Goal: Information Seeking & Learning: Learn about a topic

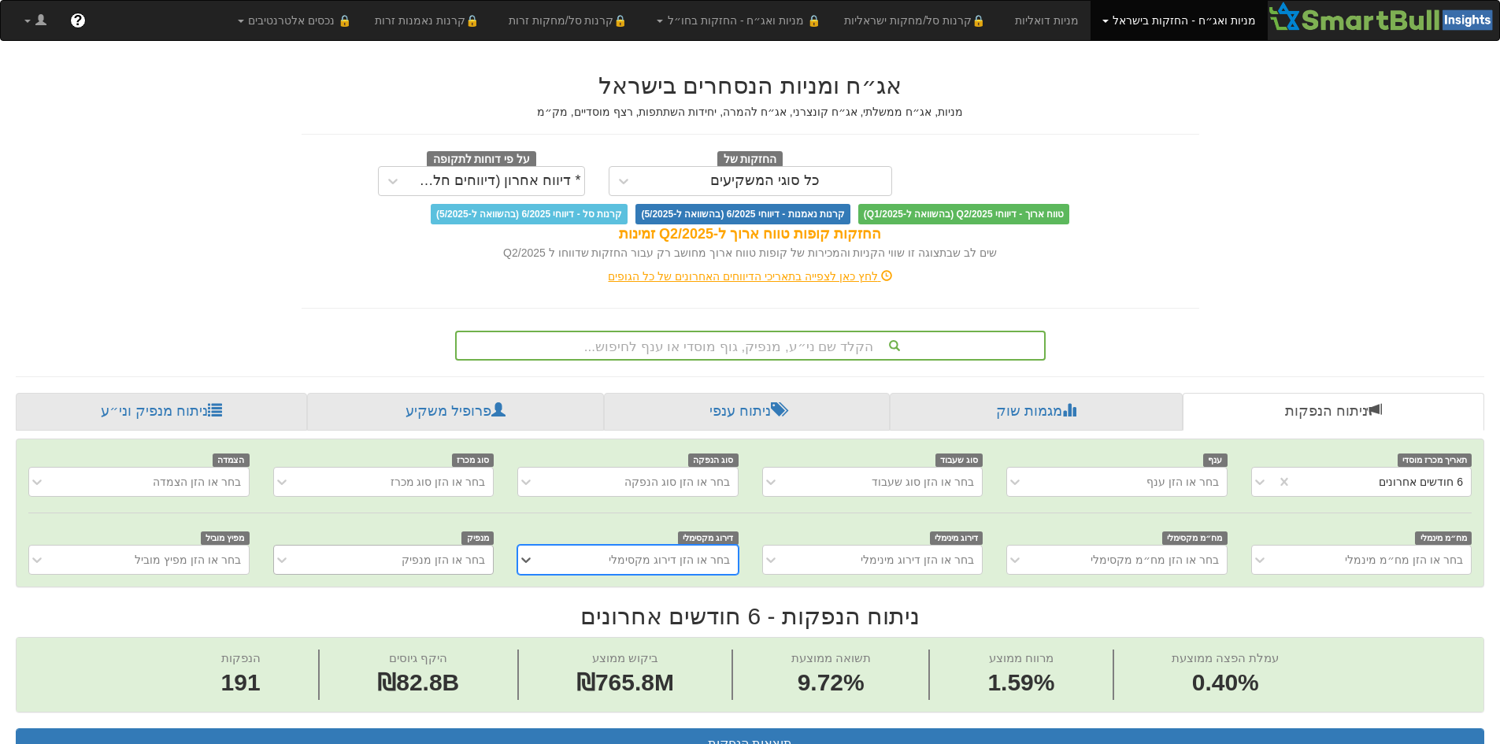
click at [417, 549] on div "בחר או הזן מנפיק" at bounding box center [383, 560] width 220 height 30
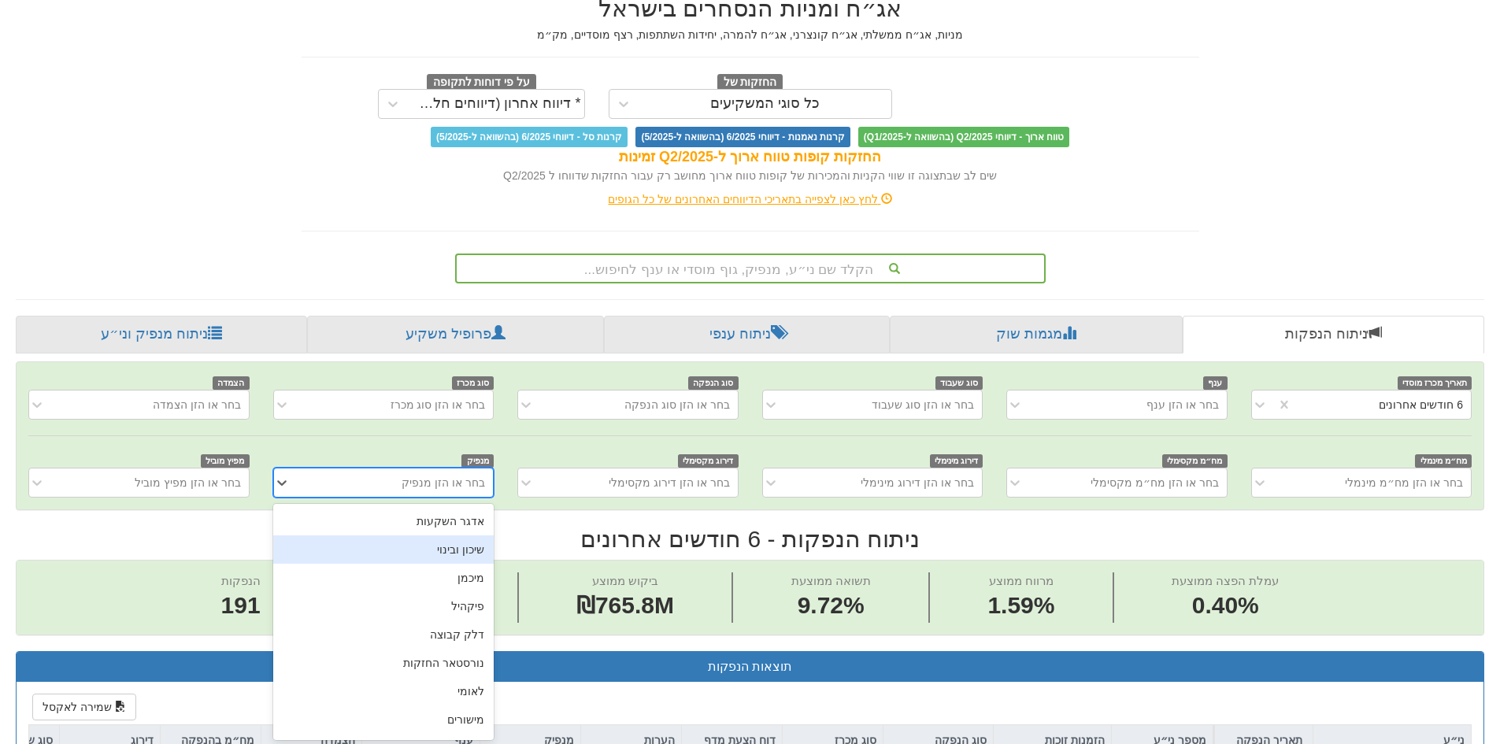
scroll to position [80, 0]
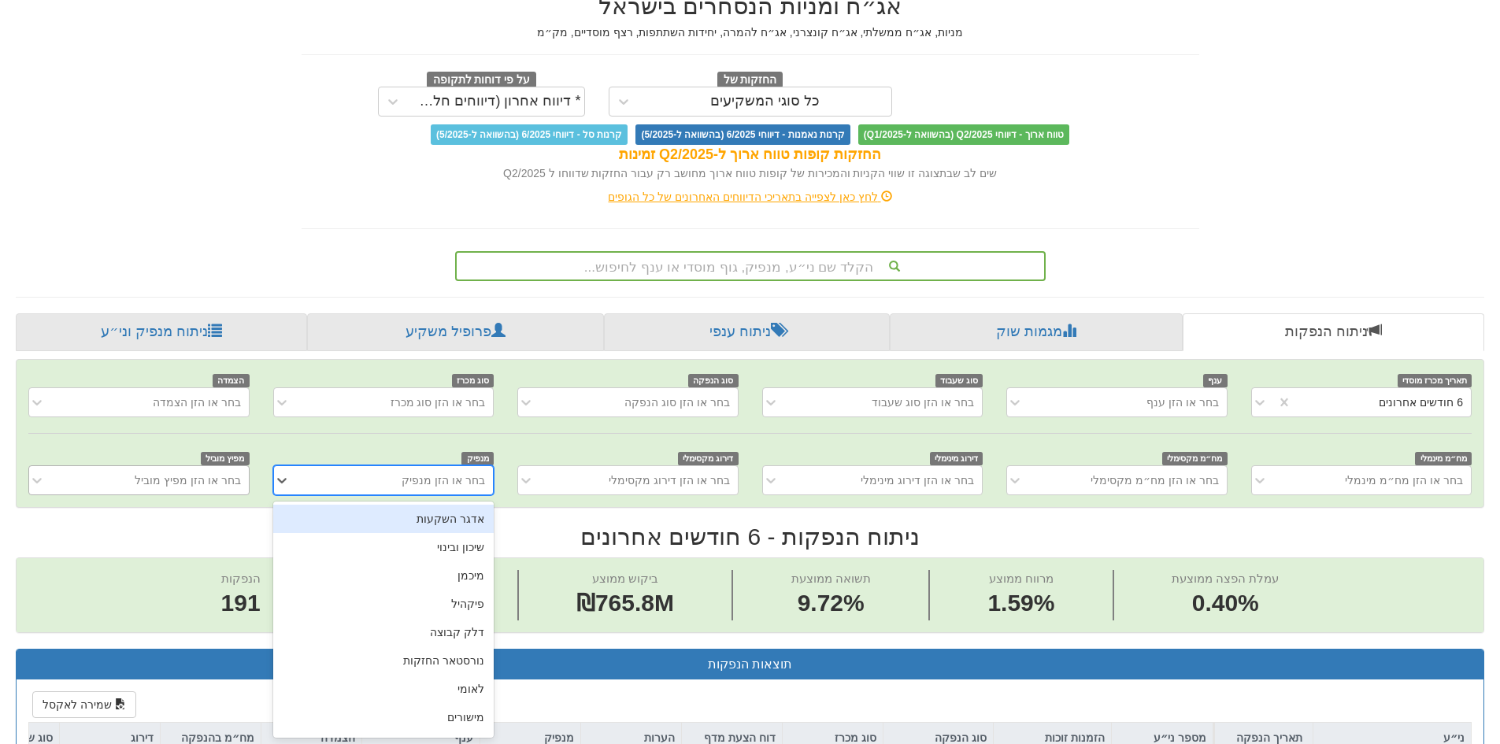
click at [182, 484] on div "בחר או הזן מפיץ מוביל" at bounding box center [188, 480] width 106 height 16
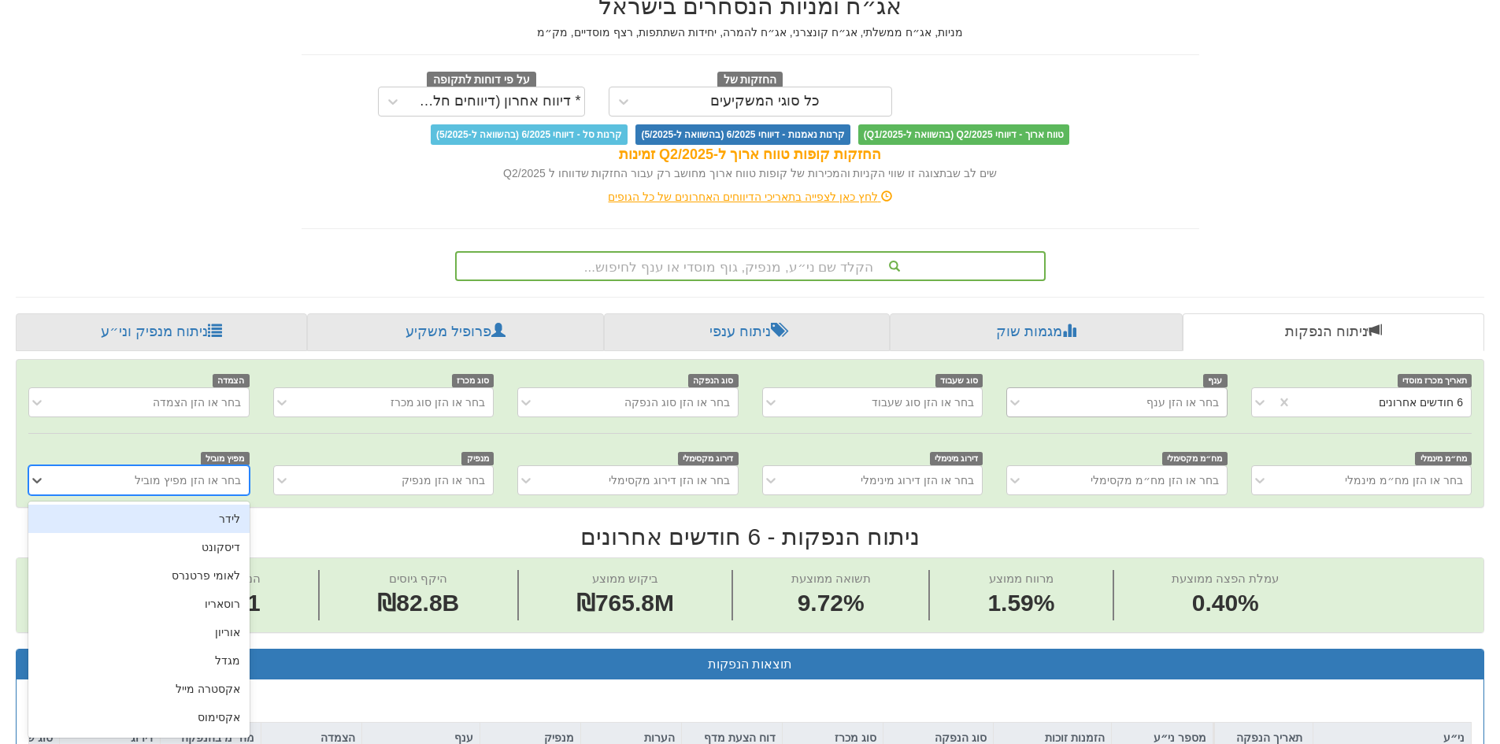
click at [1042, 416] on div "בחר או הזן ענף" at bounding box center [1116, 402] width 220 height 30
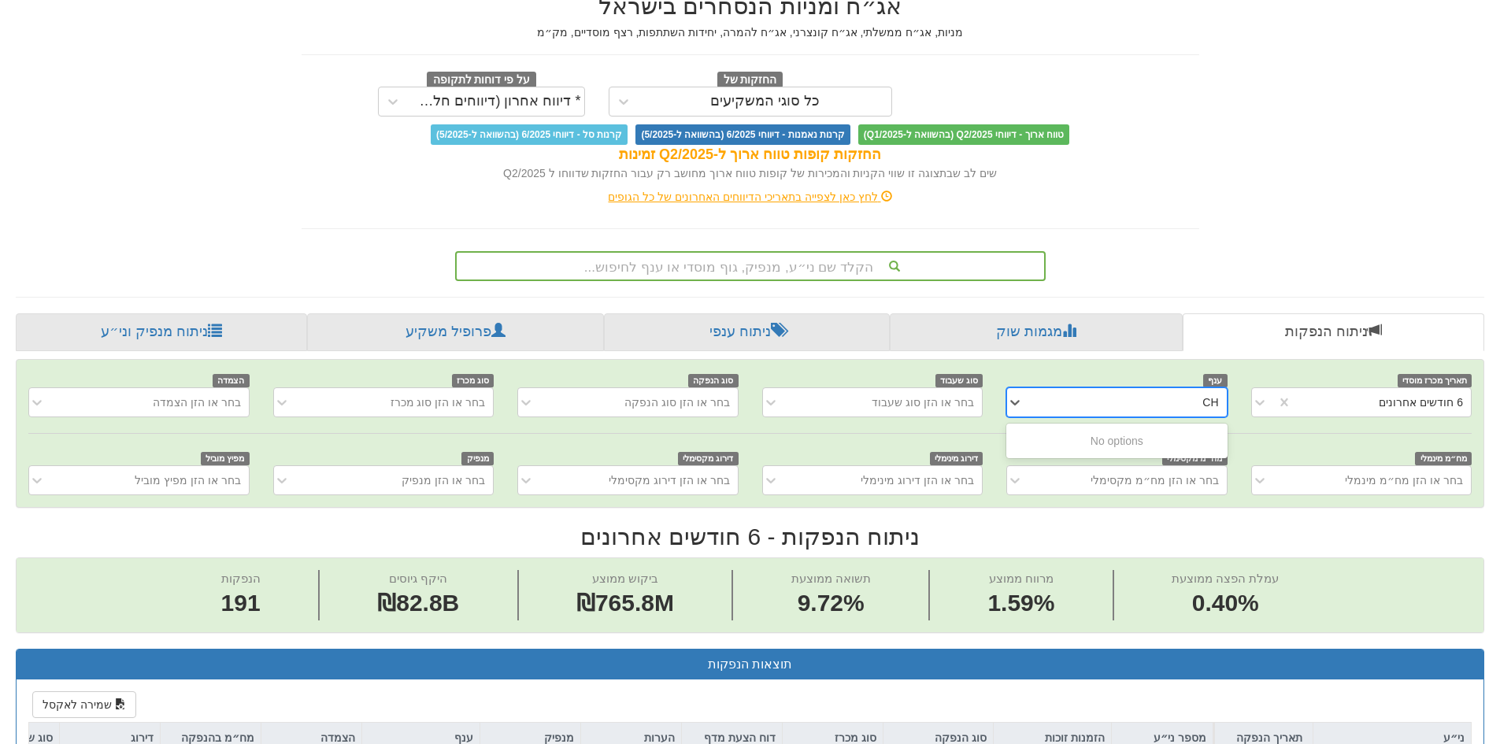
type input "C"
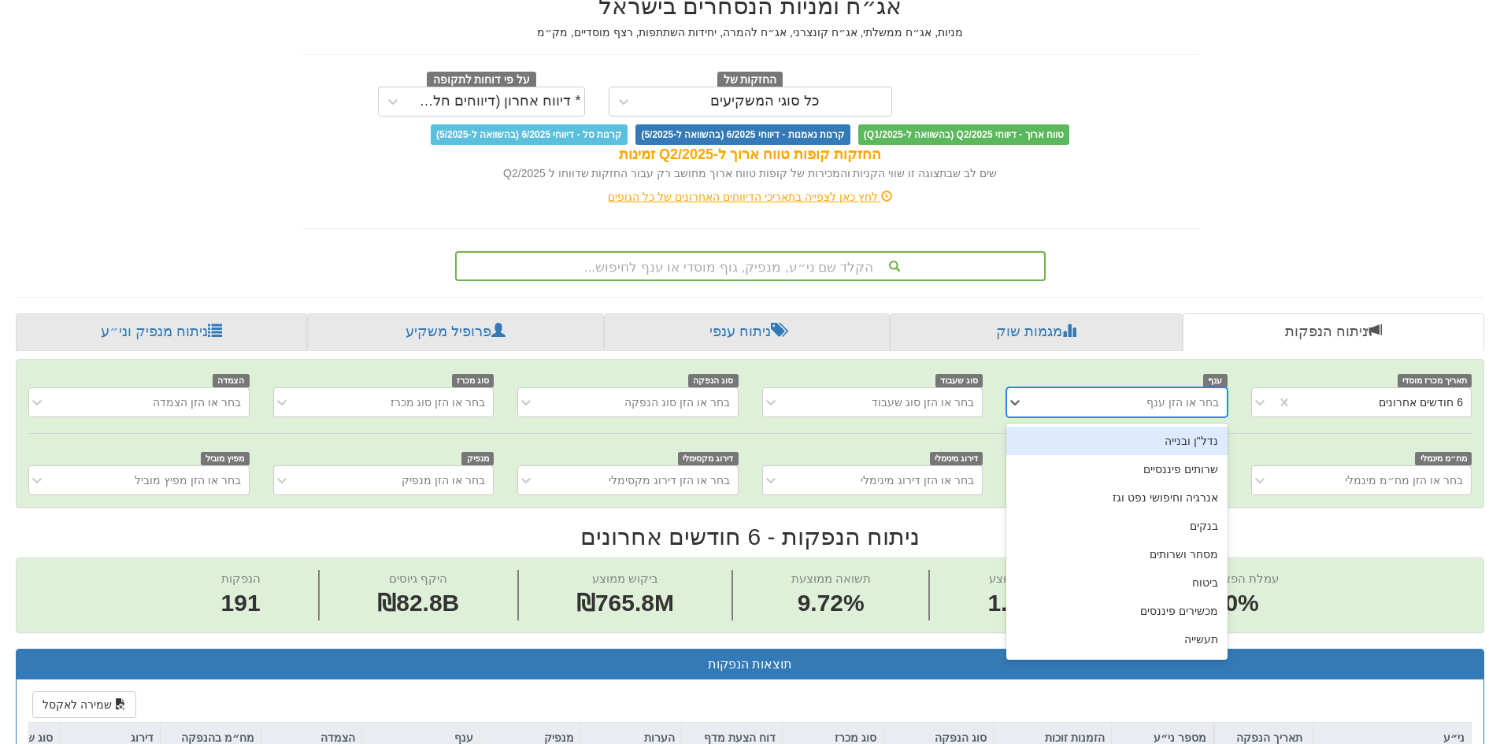
click at [1093, 413] on div "בחר או הזן ענף" at bounding box center [1128, 402] width 194 height 25
click at [1096, 409] on div "בחר או הזן ענף" at bounding box center [1128, 402] width 194 height 25
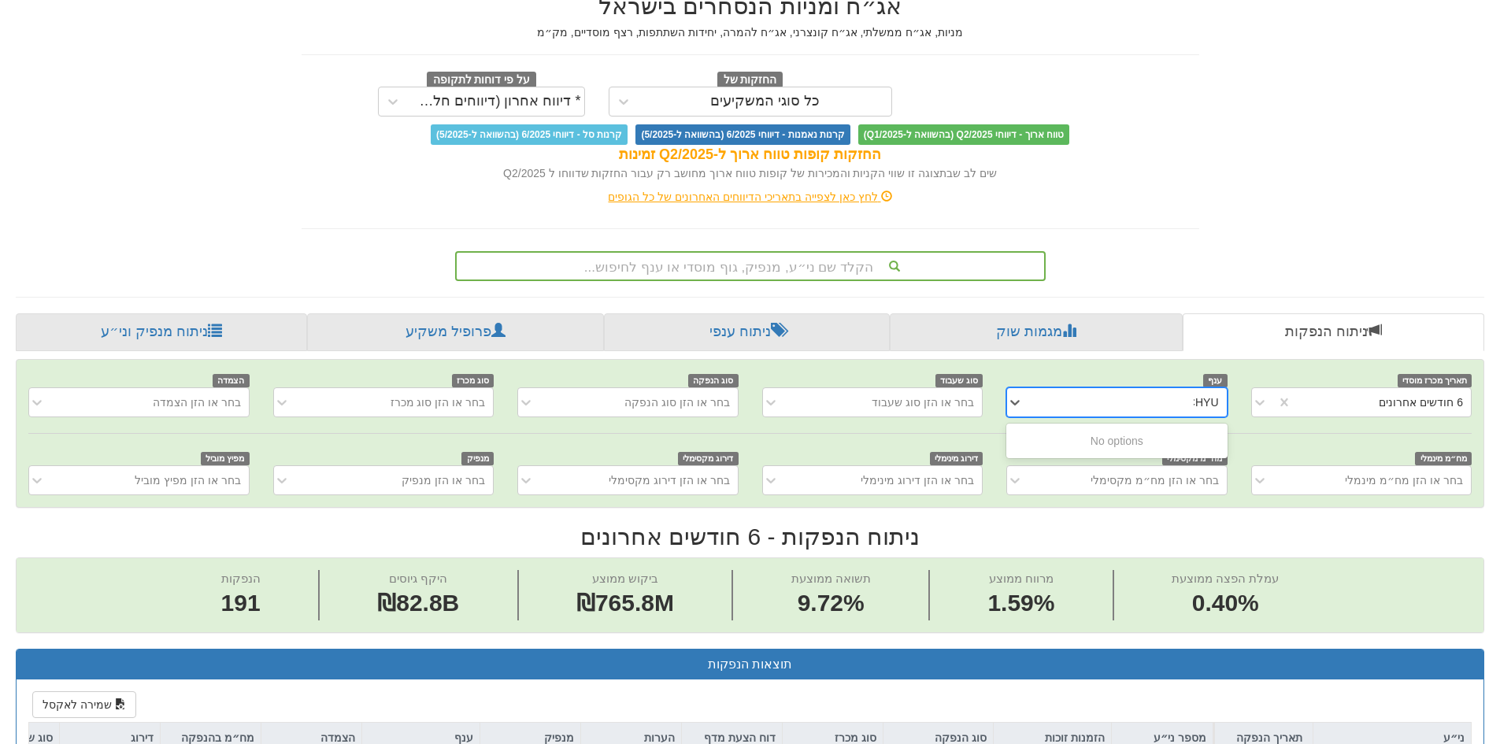
type input "CHYUJ"
drag, startPoint x: 1078, startPoint y: 409, endPoint x: 1495, endPoint y: 373, distance: 418.8
type input "ביטוח"
click at [1184, 442] on div "ביטוח" at bounding box center [1116, 441] width 220 height 28
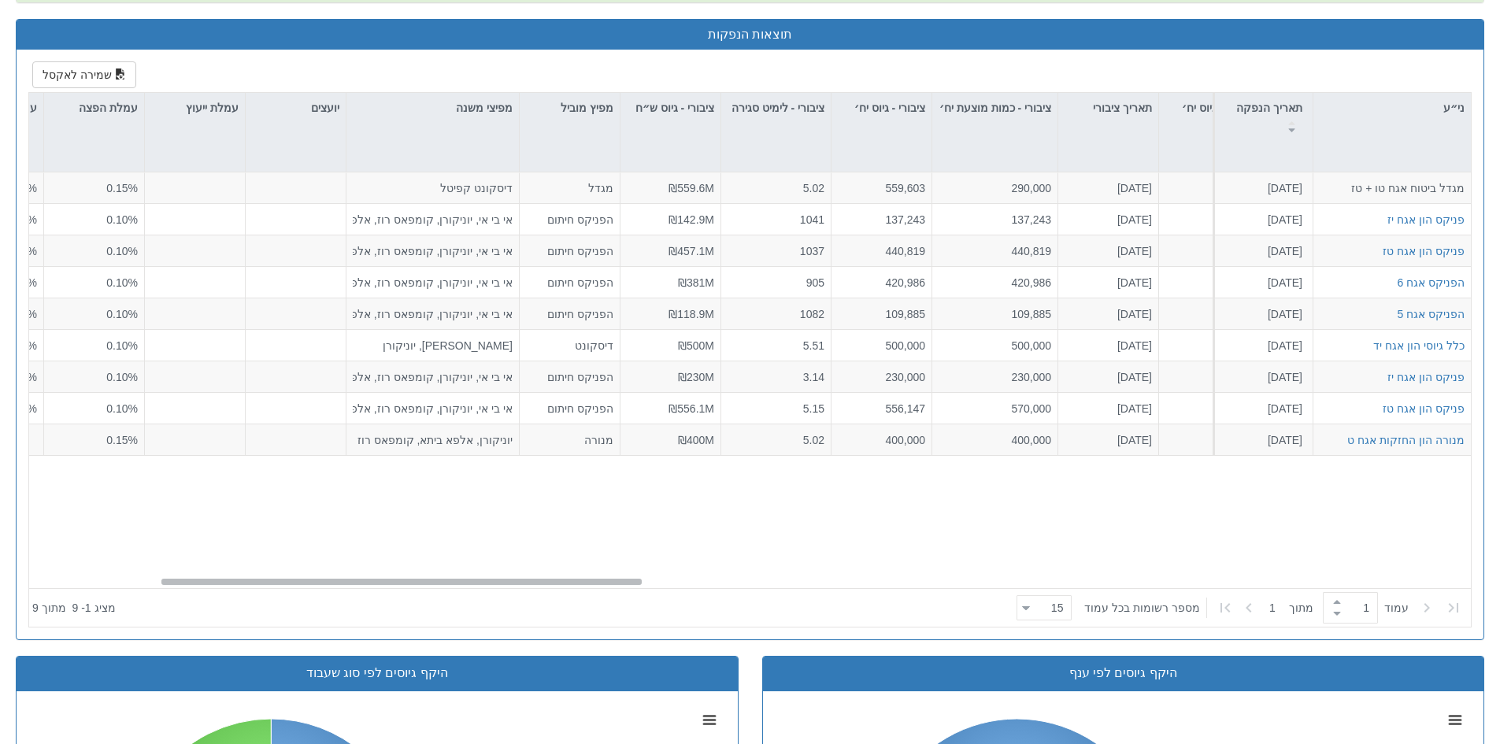
scroll to position [0, 431]
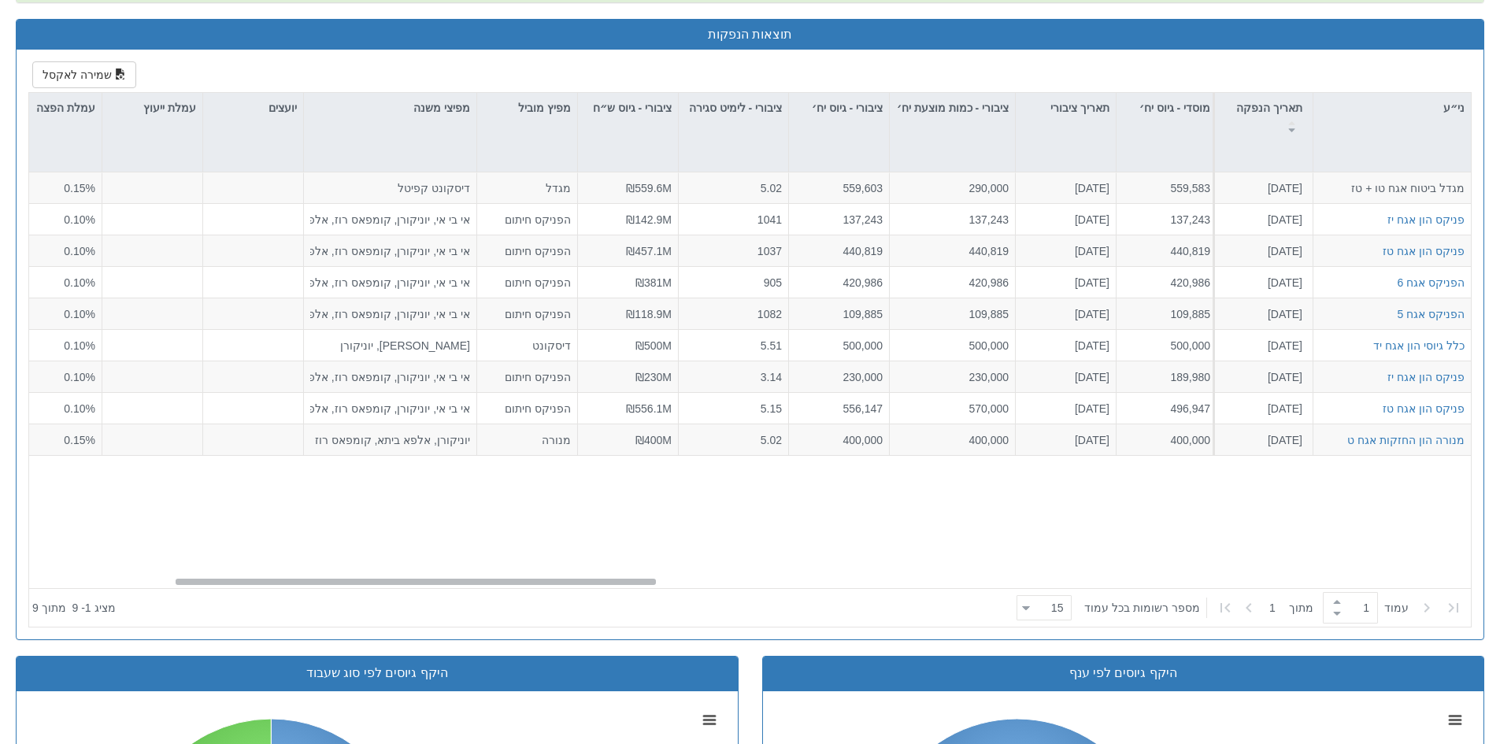
drag, startPoint x: 1281, startPoint y: 583, endPoint x: 469, endPoint y: 515, distance: 814.5
click at [469, 515] on div "מגדל ביטוח אגח טו + טז [DATE] הזמנות זוכות > אגח - סדרה חדשה הצעה אחידה - ריבית…" at bounding box center [749, 380] width 1441 height 416
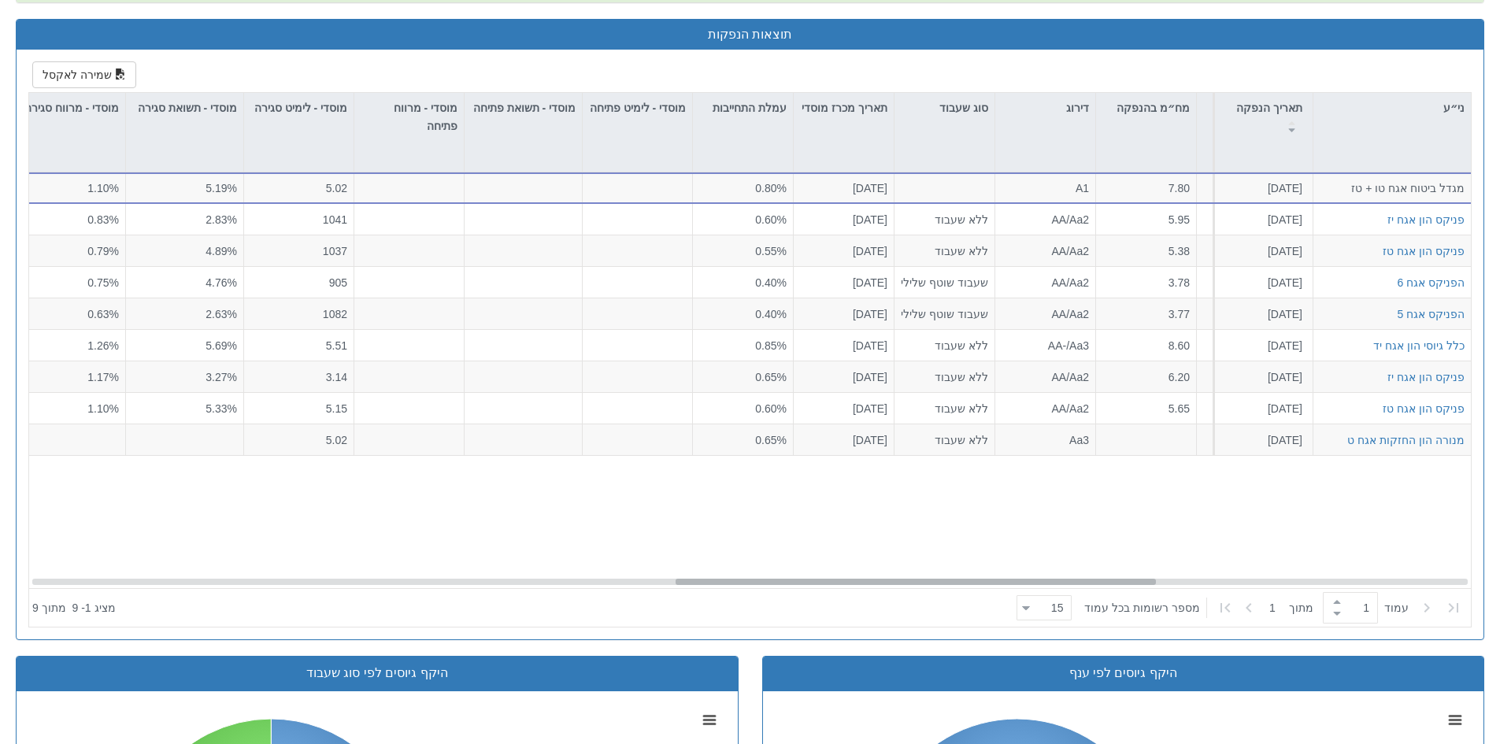
scroll to position [0, 1934]
drag, startPoint x: 631, startPoint y: 579, endPoint x: 1132, endPoint y: 579, distance: 500.7
click at [1132, 579] on div at bounding box center [915, 582] width 480 height 6
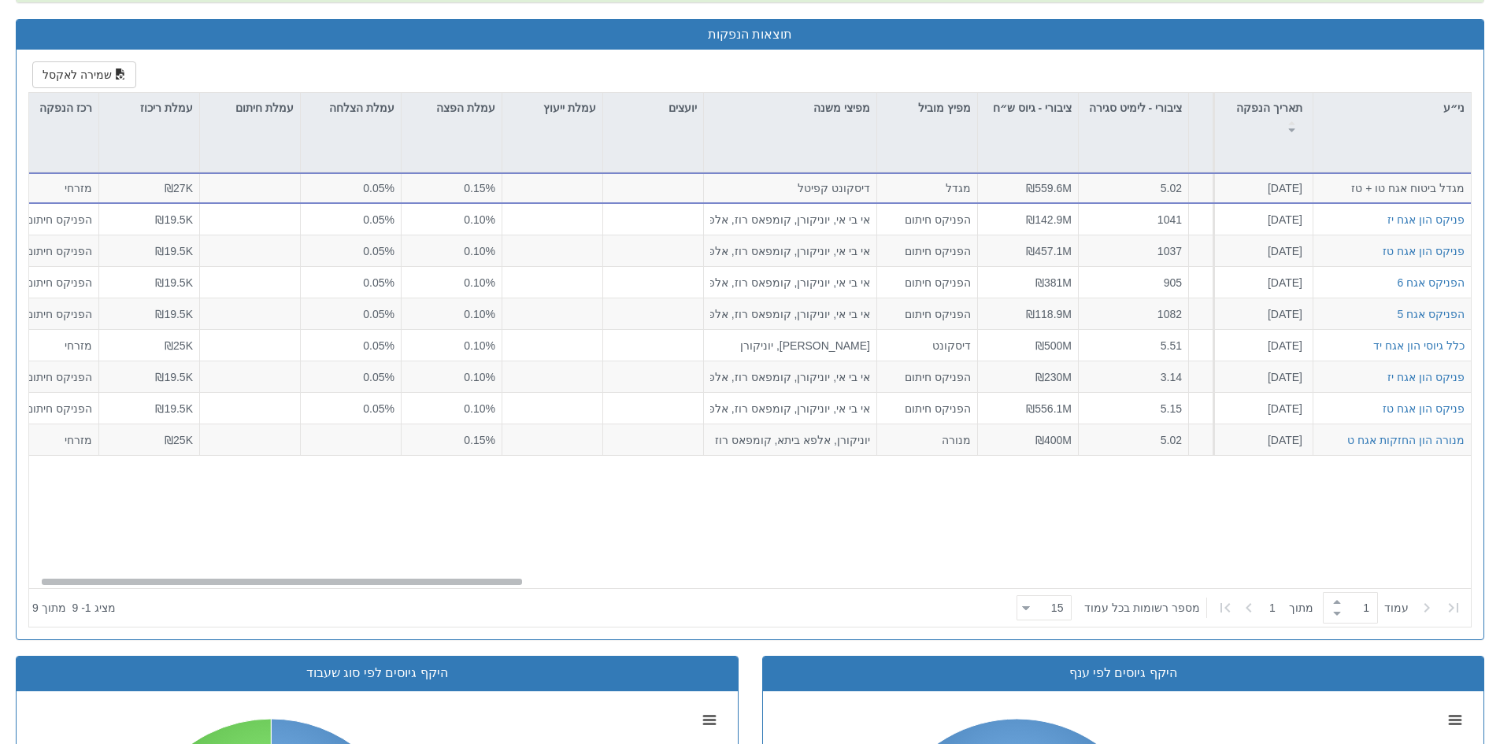
scroll to position [0, 0]
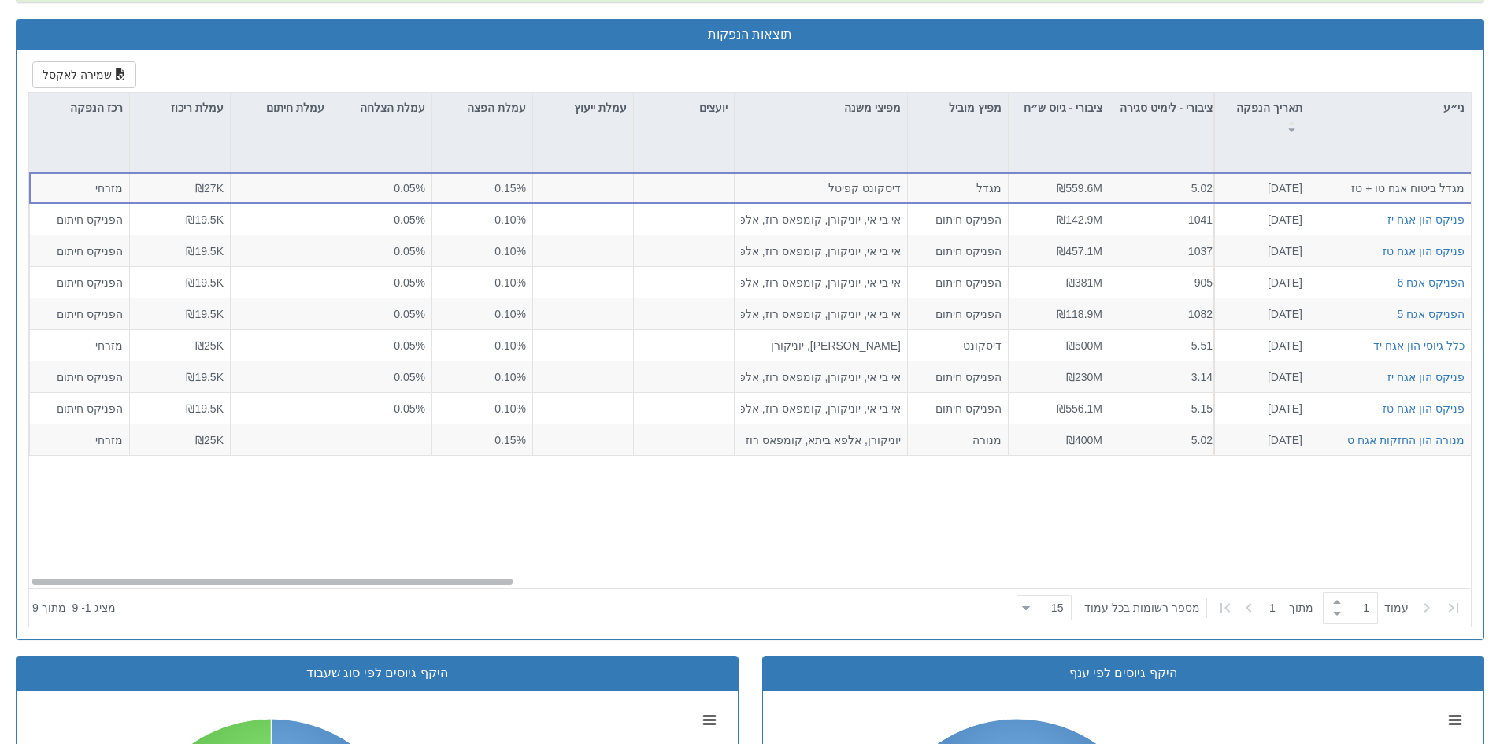
drag, startPoint x: 1051, startPoint y: 580, endPoint x: 317, endPoint y: 505, distance: 737.6
click at [317, 505] on div "מגדל ביטוח אגח טו + טז [DATE] הזמנות זוכות > אגח - סדרה חדשה הצעה אחידה - ריבית…" at bounding box center [749, 380] width 1441 height 416
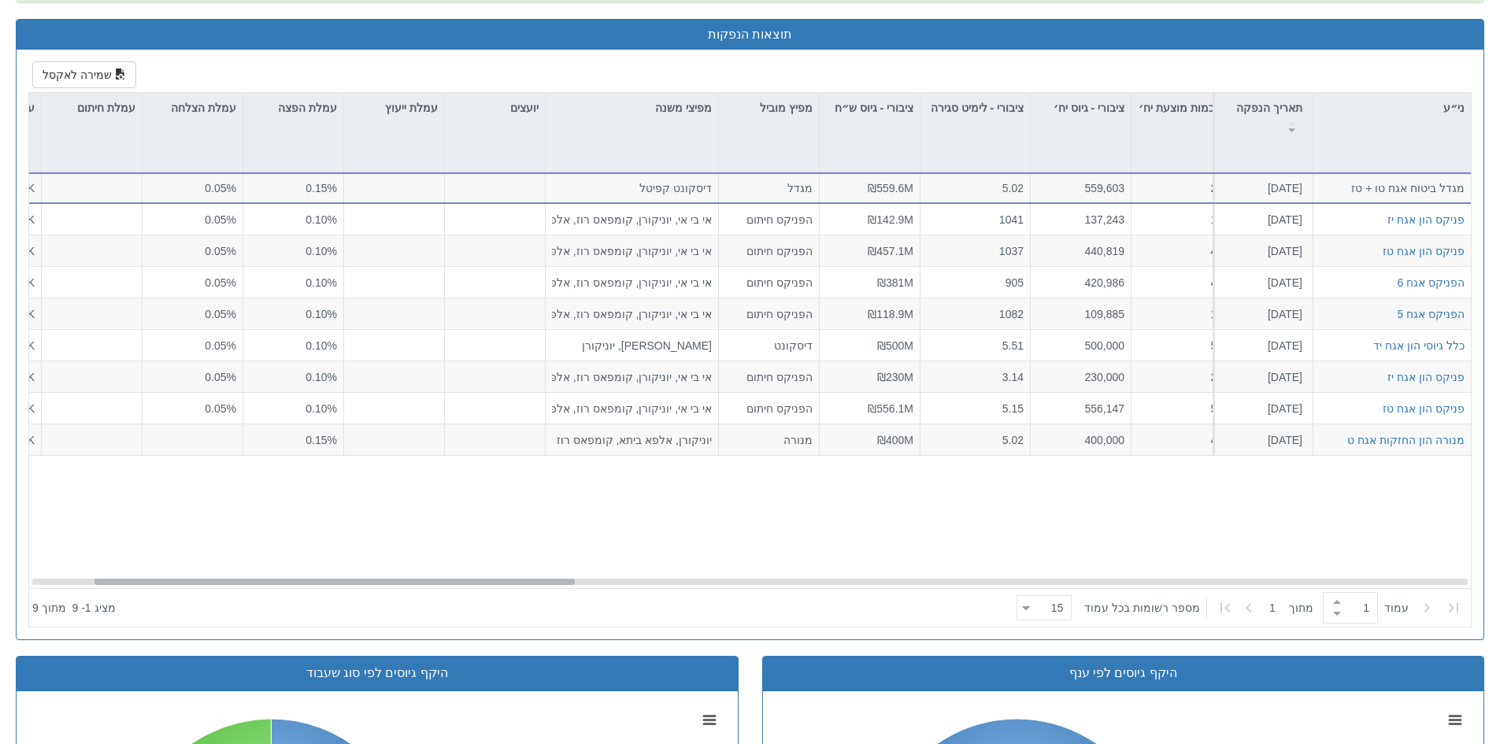
scroll to position [0, 483]
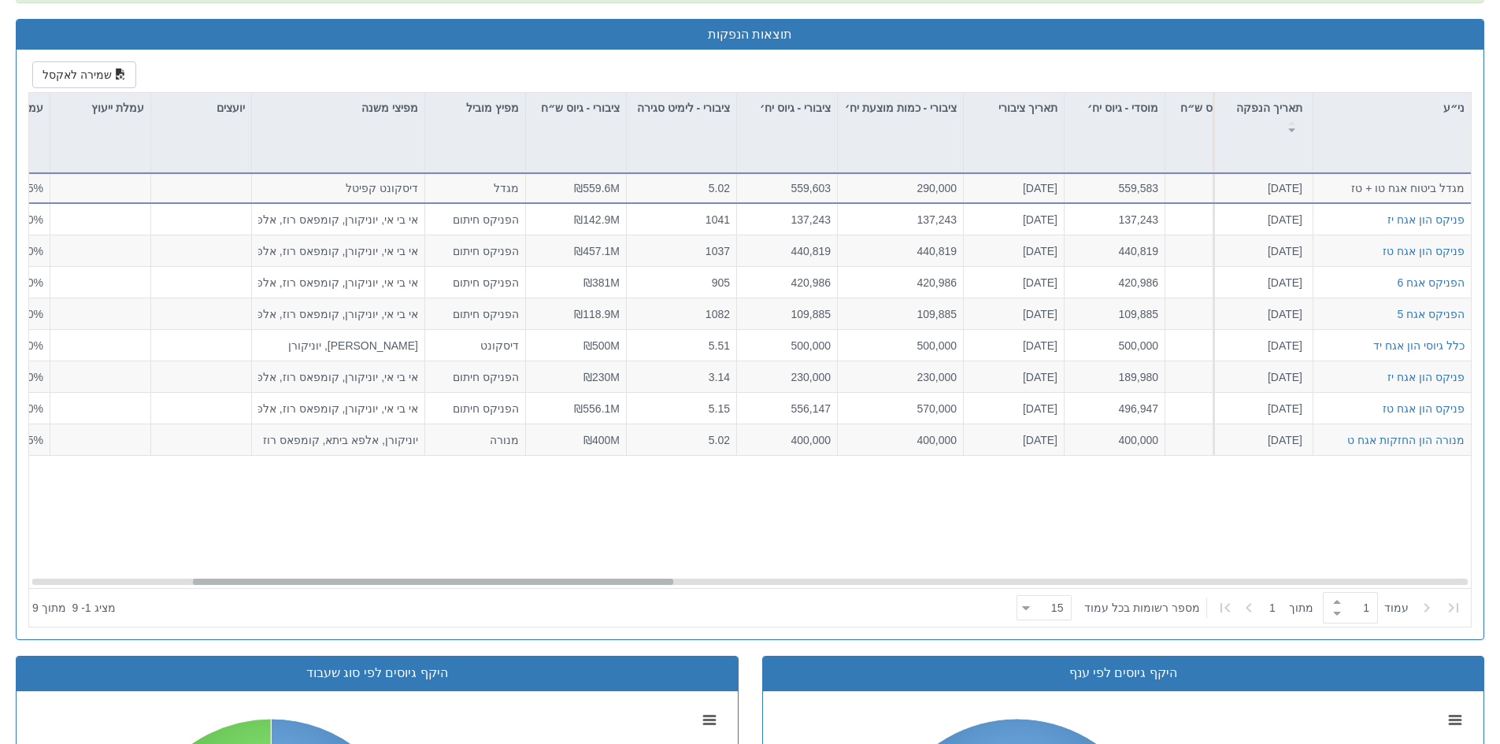
drag, startPoint x: 443, startPoint y: 584, endPoint x: 604, endPoint y: 579, distance: 160.7
click at [604, 579] on div at bounding box center [433, 582] width 480 height 6
